Goal: Transaction & Acquisition: Book appointment/travel/reservation

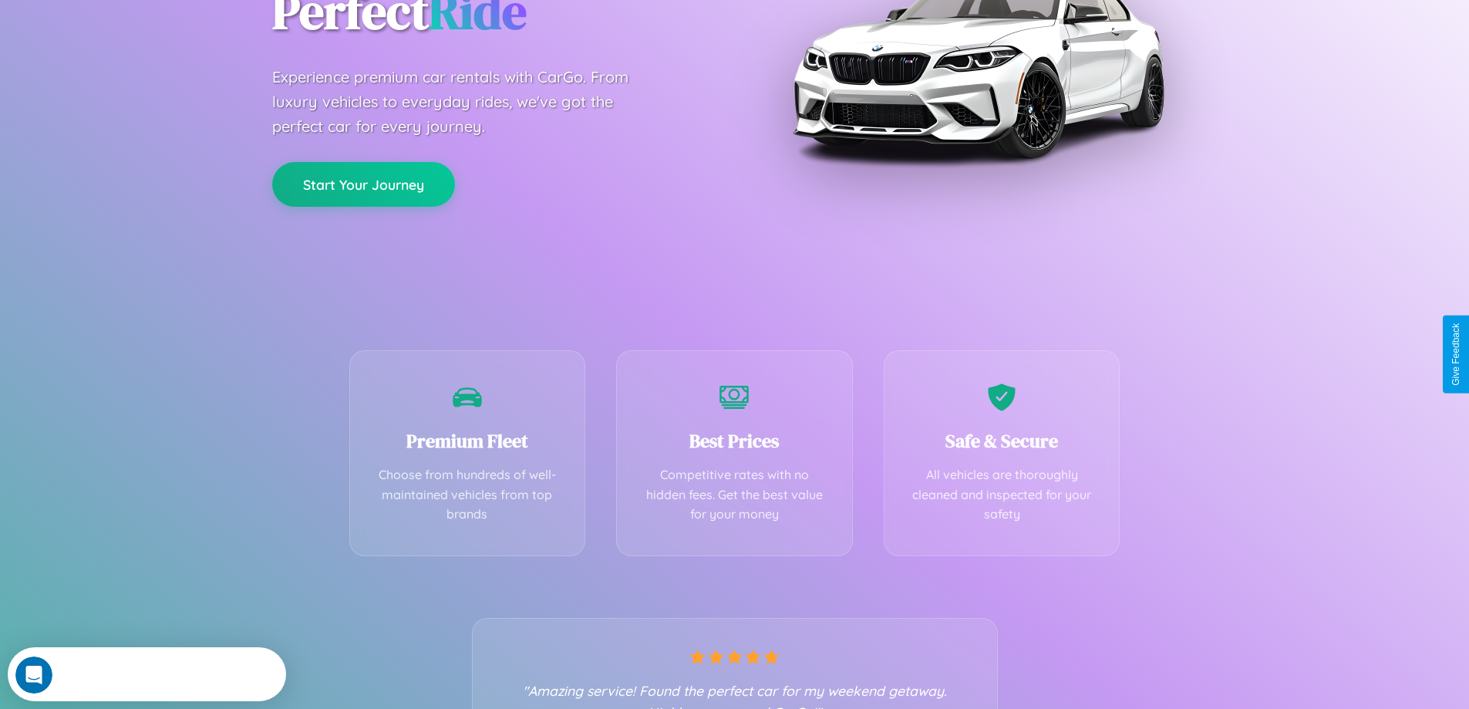
scroll to position [304, 0]
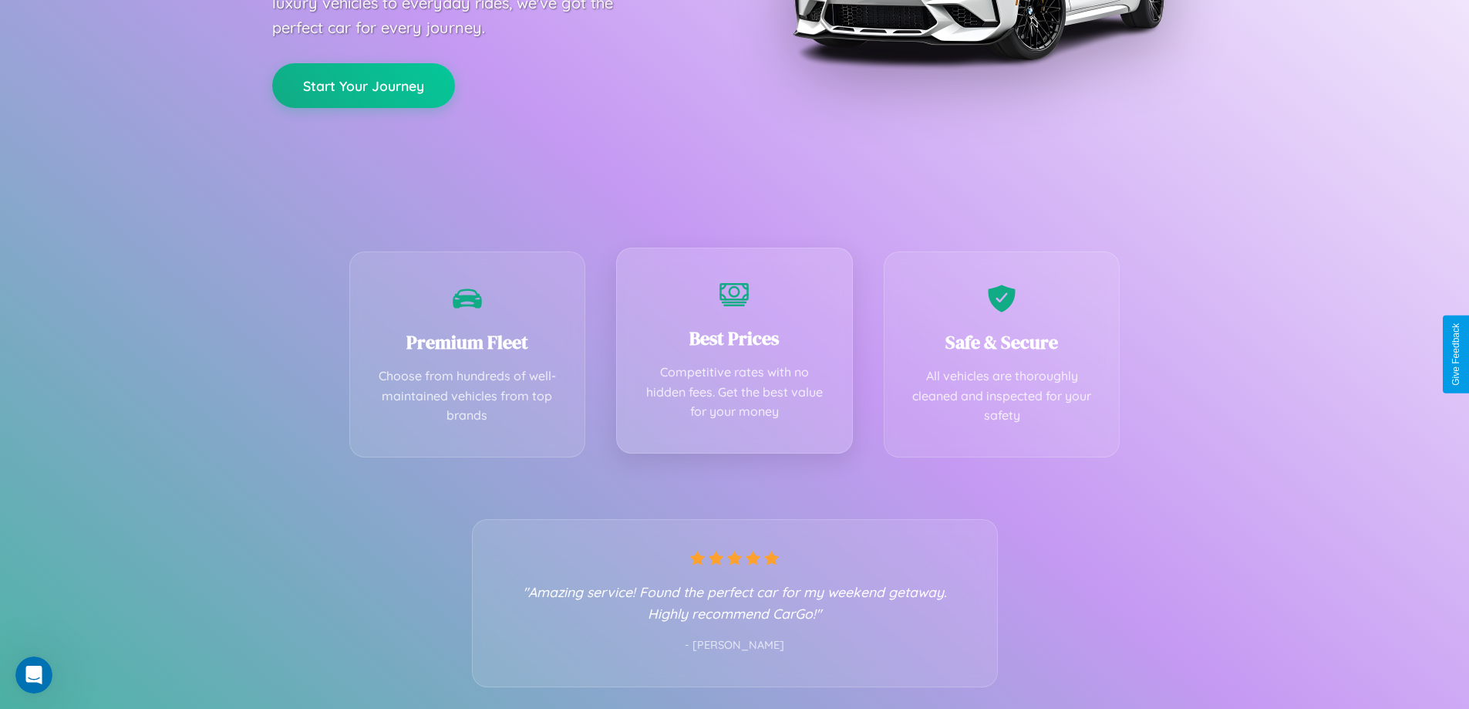
click at [734, 354] on div "Best Prices Competitive rates with no hidden fees. Get the best value for your …" at bounding box center [734, 351] width 237 height 206
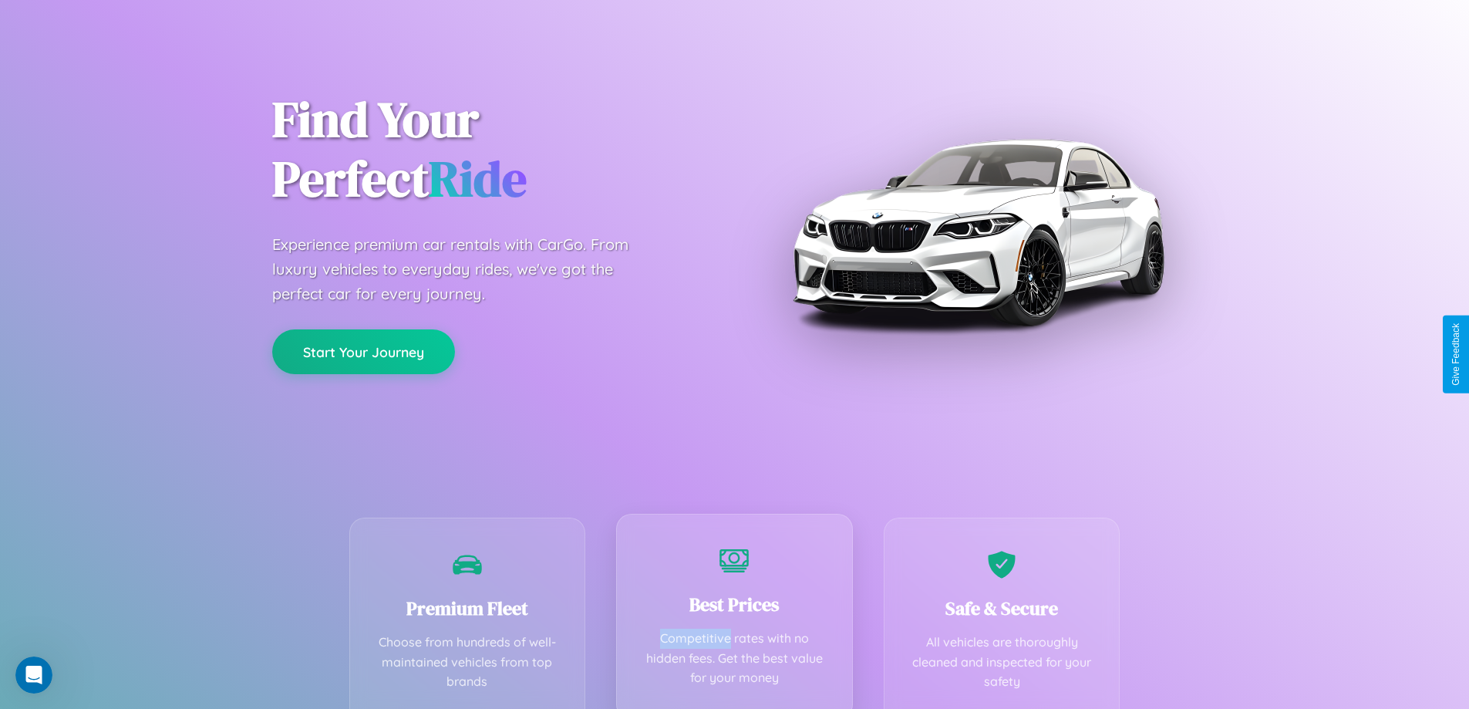
scroll to position [0, 0]
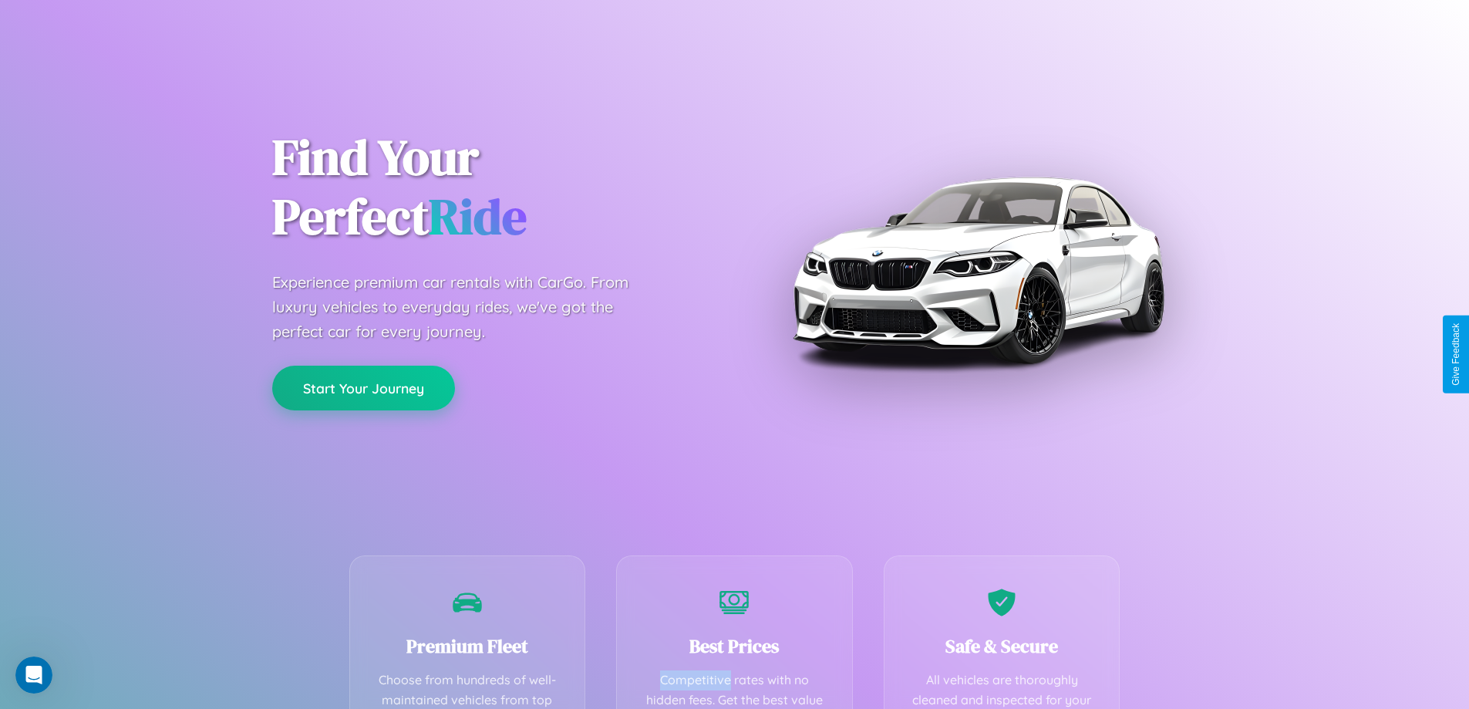
click at [363, 388] on button "Start Your Journey" at bounding box center [363, 388] width 183 height 45
click at [363, 387] on button "Start Your Journey" at bounding box center [363, 388] width 183 height 45
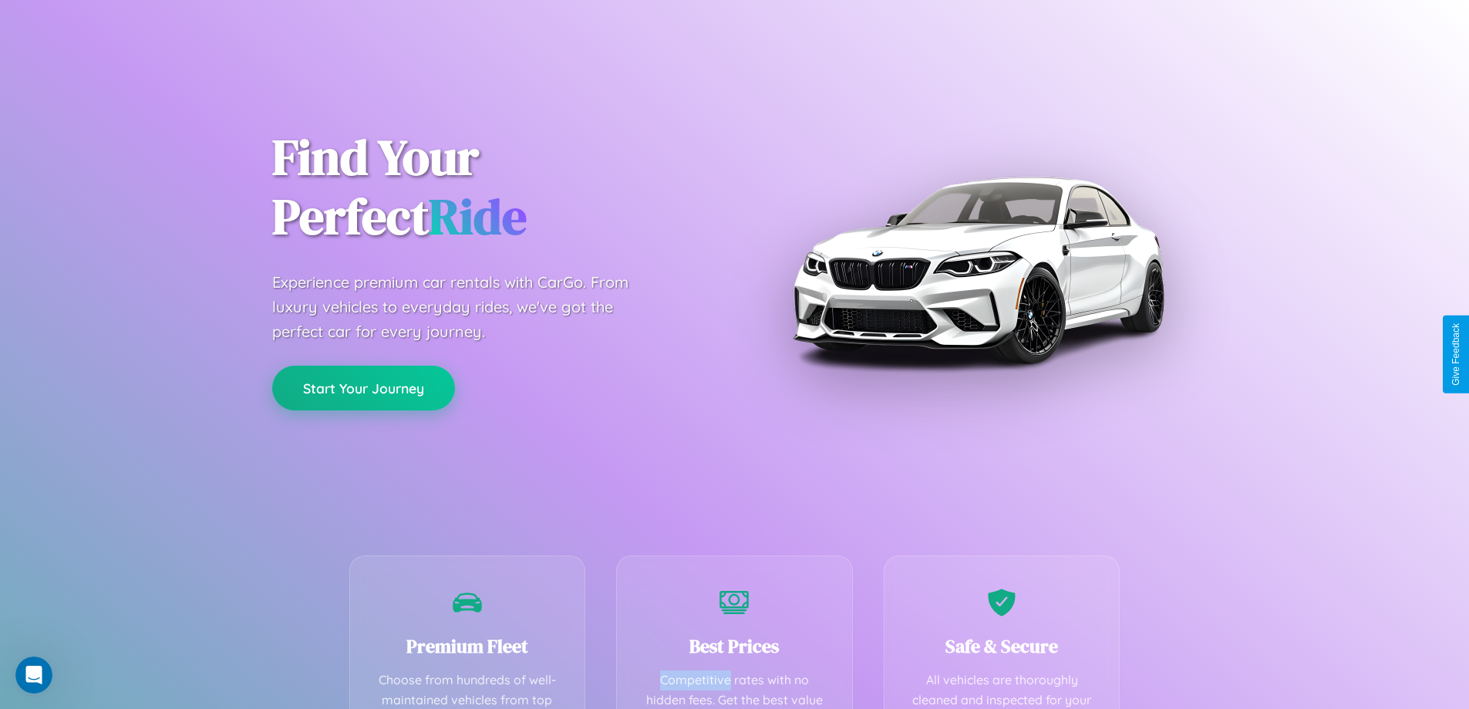
click at [363, 387] on button "Start Your Journey" at bounding box center [363, 388] width 183 height 45
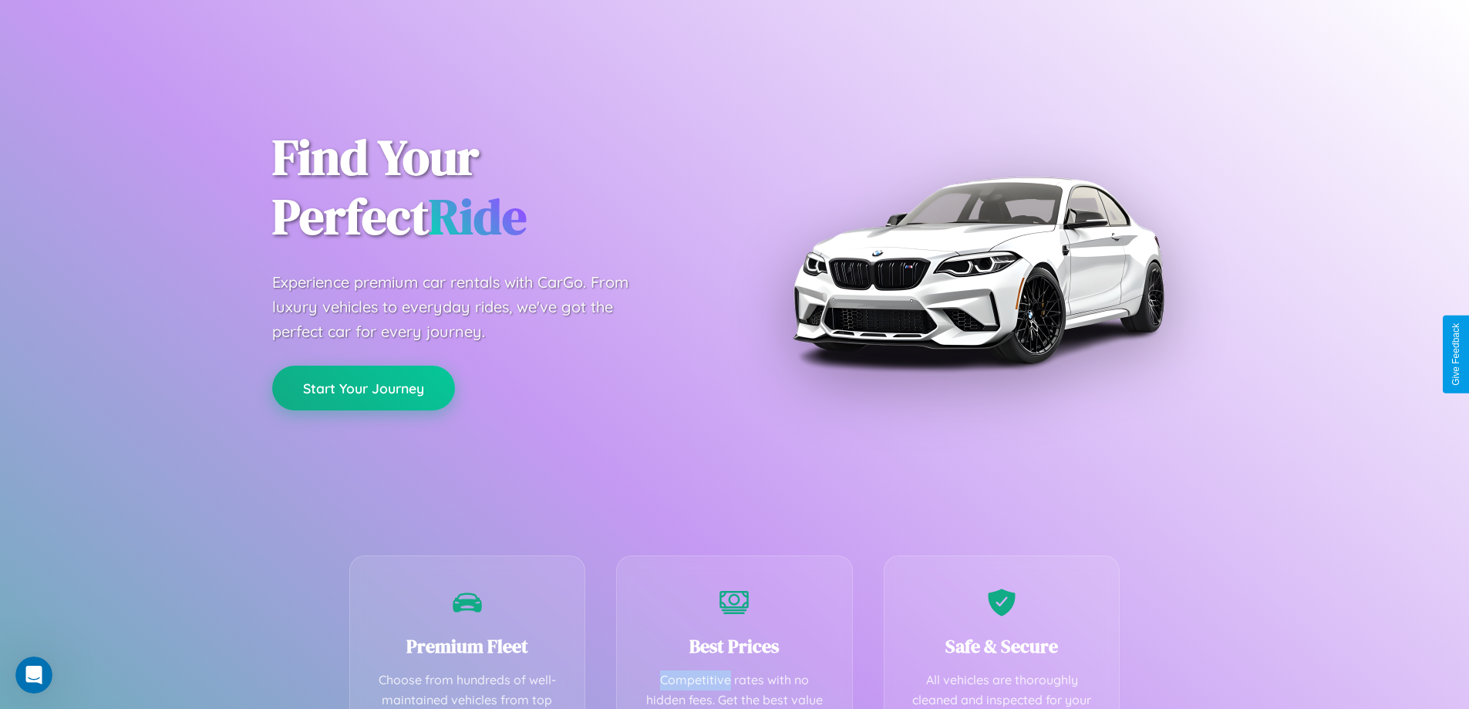
click at [363, 387] on button "Start Your Journey" at bounding box center [363, 388] width 183 height 45
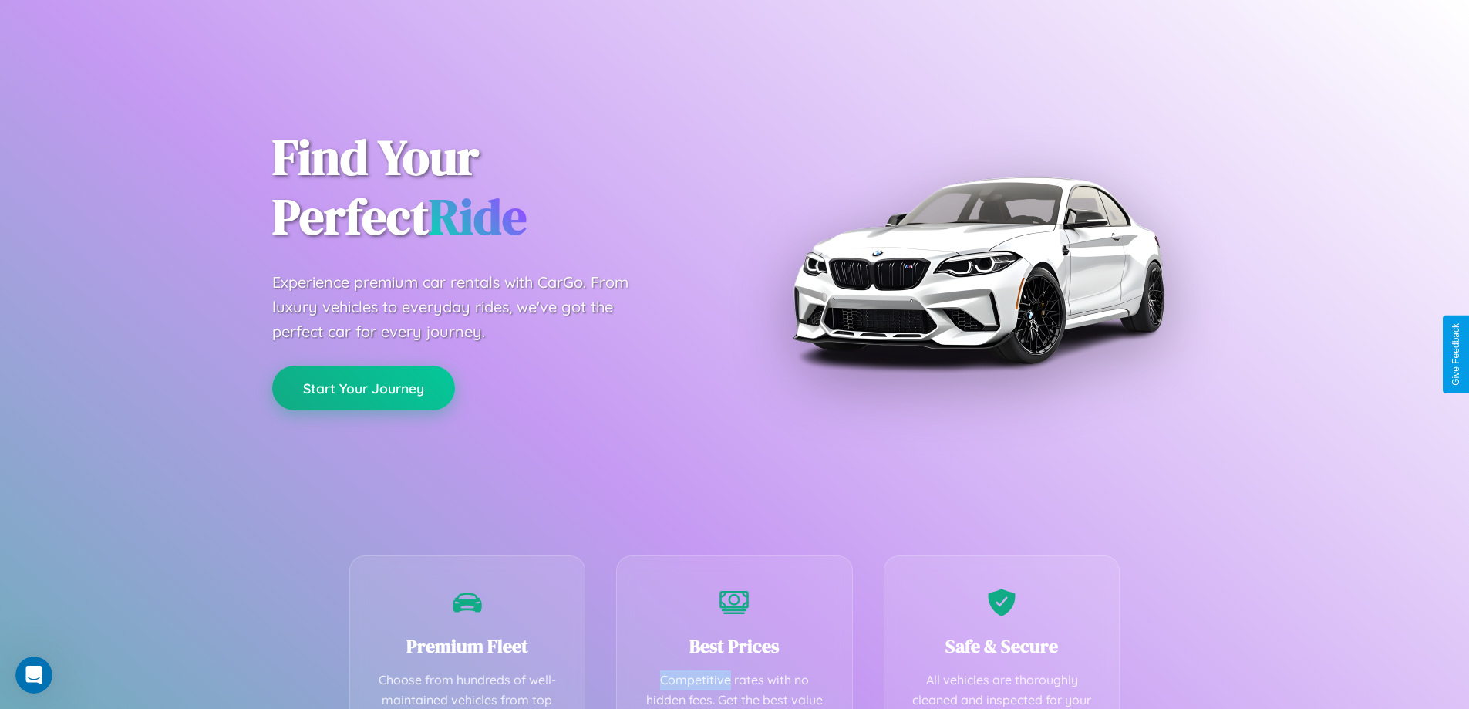
click at [363, 387] on button "Start Your Journey" at bounding box center [363, 388] width 183 height 45
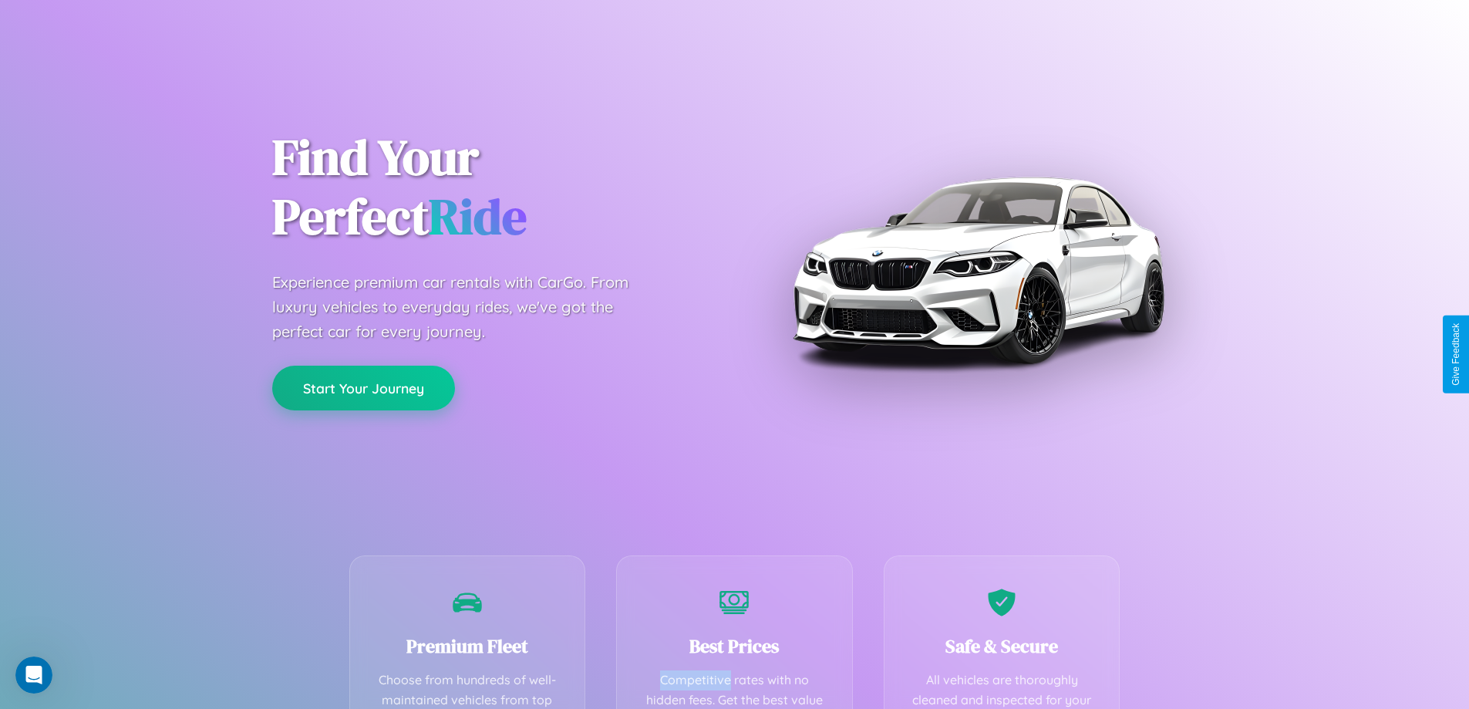
click at [363, 387] on button "Start Your Journey" at bounding box center [363, 388] width 183 height 45
